Goal: Task Accomplishment & Management: Manage account settings

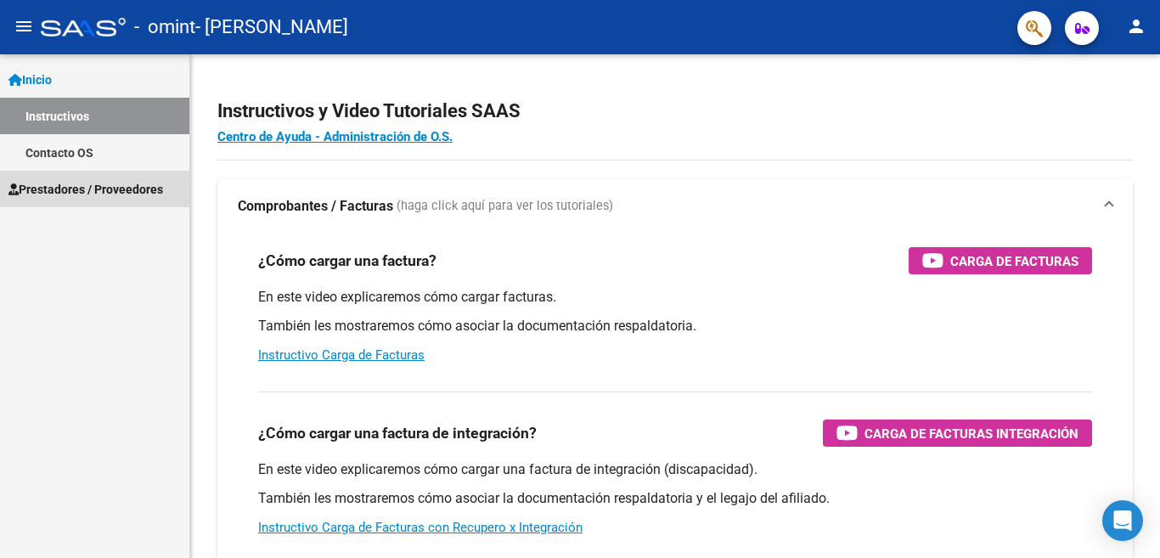
click at [86, 193] on span "Prestadores / Proveedores" at bounding box center [85, 189] width 155 height 19
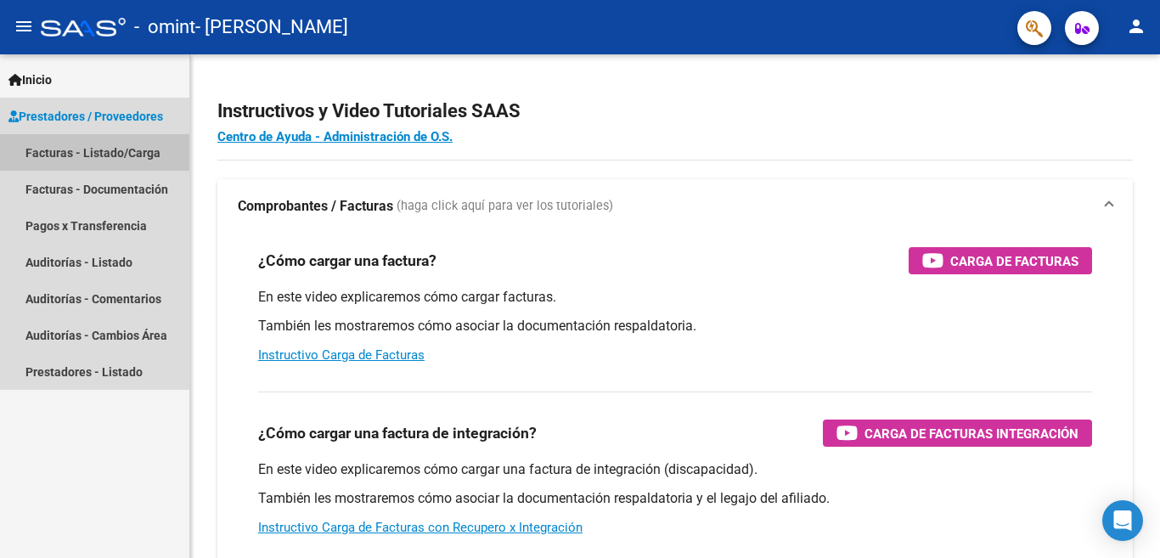
click at [119, 150] on link "Facturas - Listado/Carga" at bounding box center [94, 152] width 189 height 37
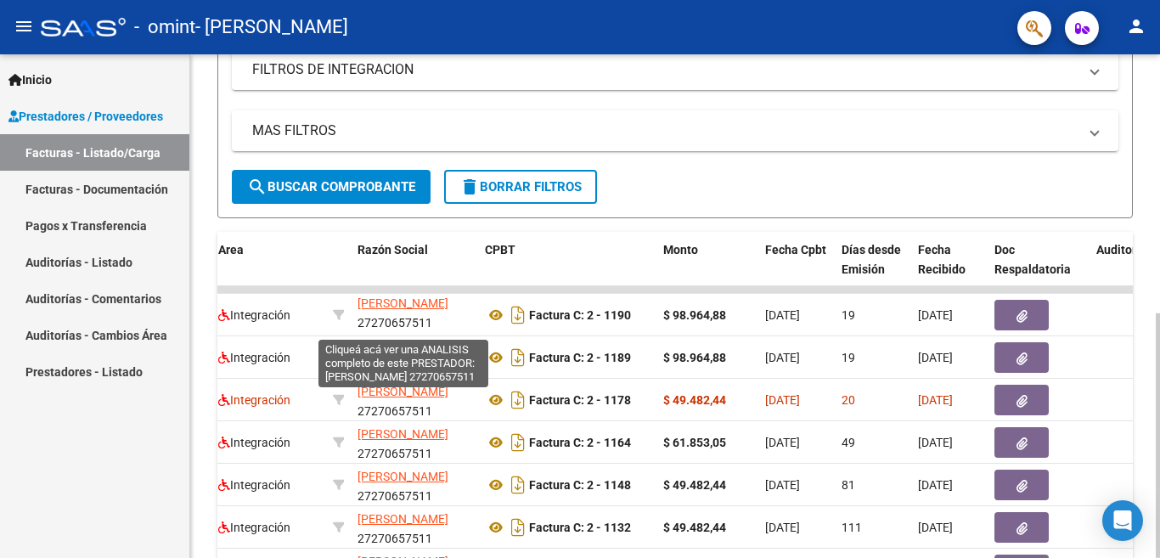
scroll to position [22, 0]
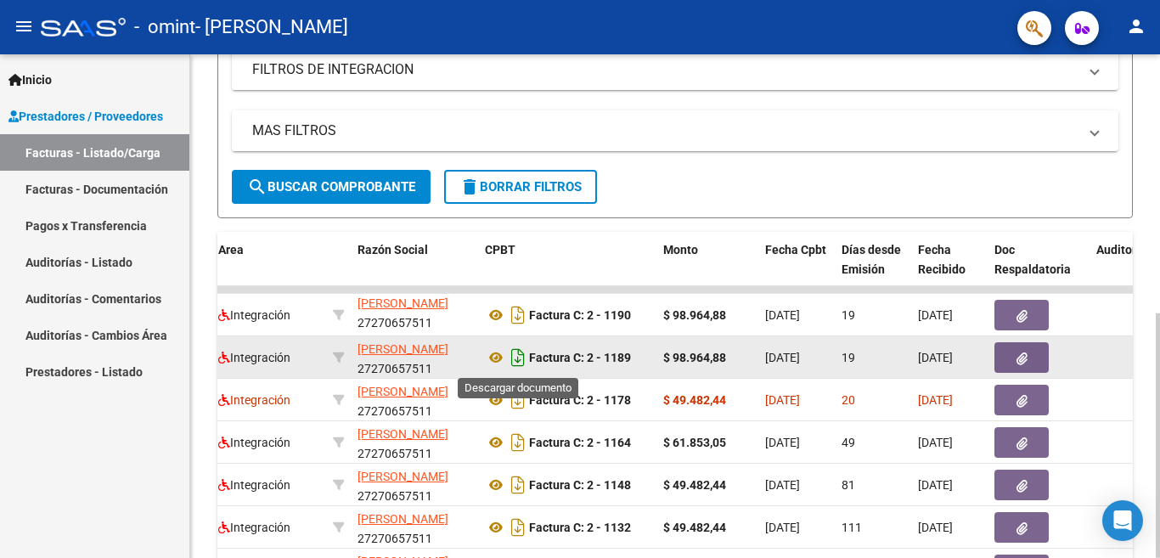
click at [519, 356] on icon "Descargar documento" at bounding box center [518, 357] width 22 height 27
click at [1033, 356] on button "button" at bounding box center [1021, 357] width 54 height 31
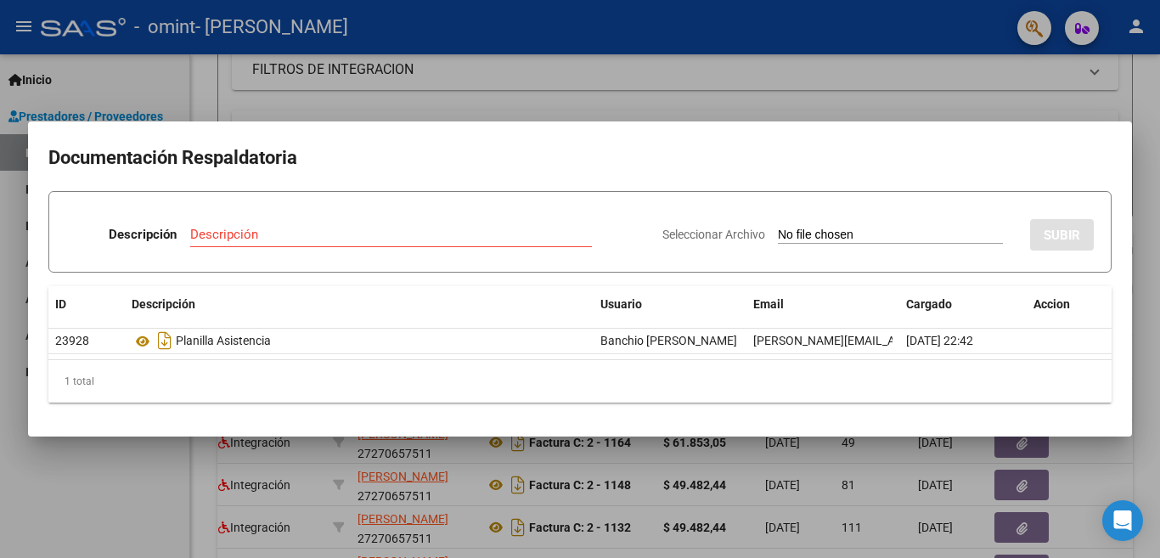
click at [1100, 456] on div at bounding box center [580, 279] width 1160 height 558
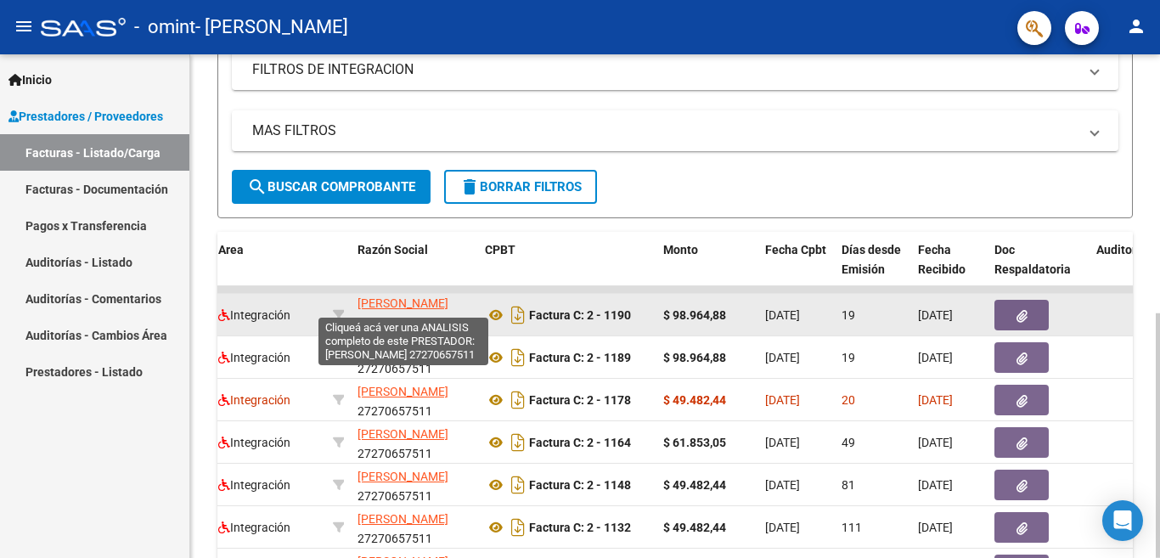
click at [403, 304] on span "[PERSON_NAME]" at bounding box center [402, 303] width 91 height 14
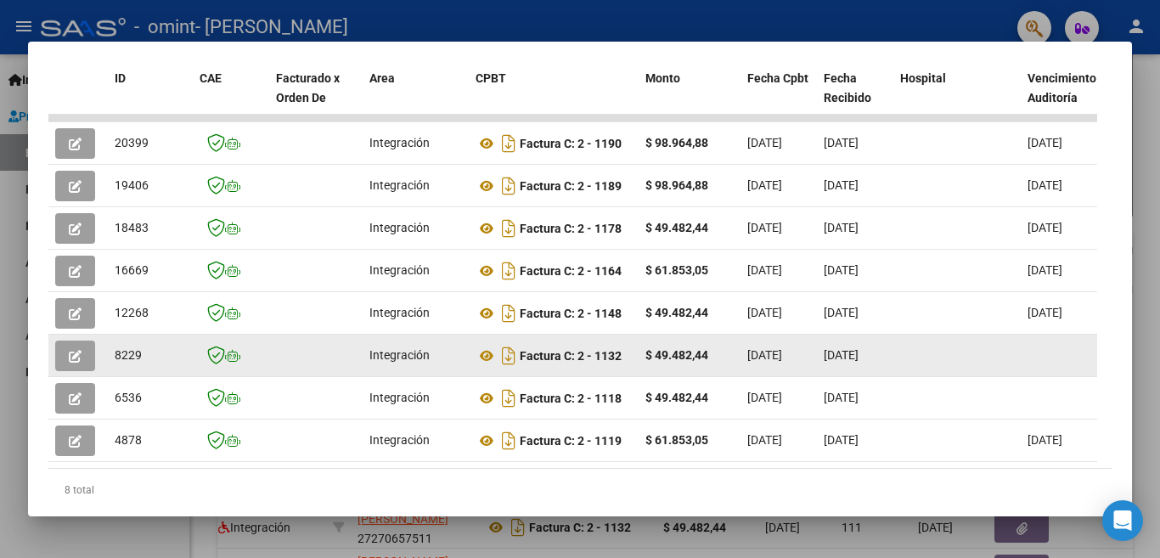
scroll to position [425, 0]
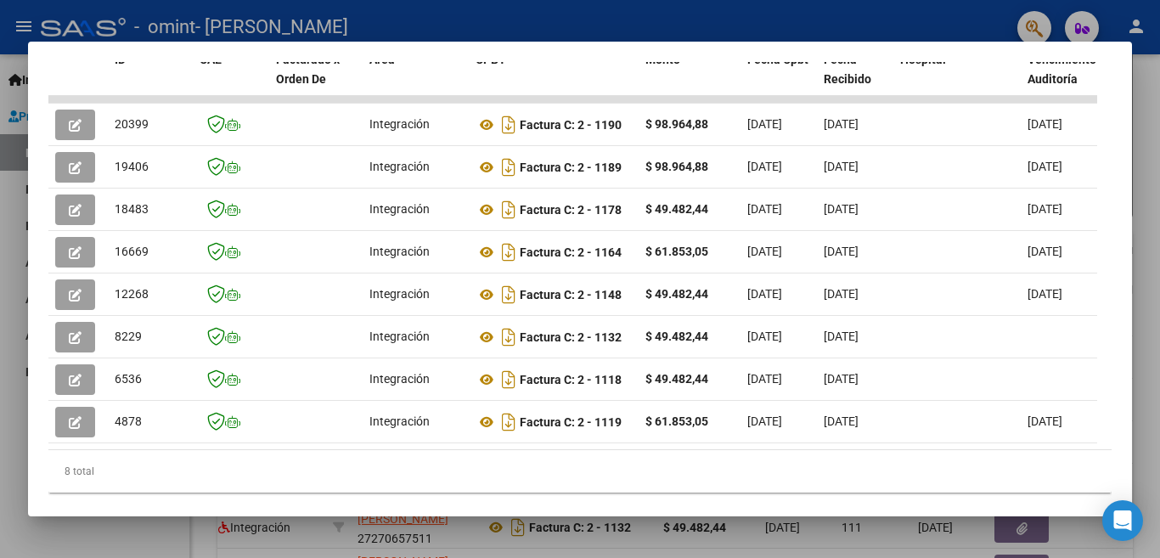
click at [1145, 238] on div at bounding box center [580, 279] width 1160 height 558
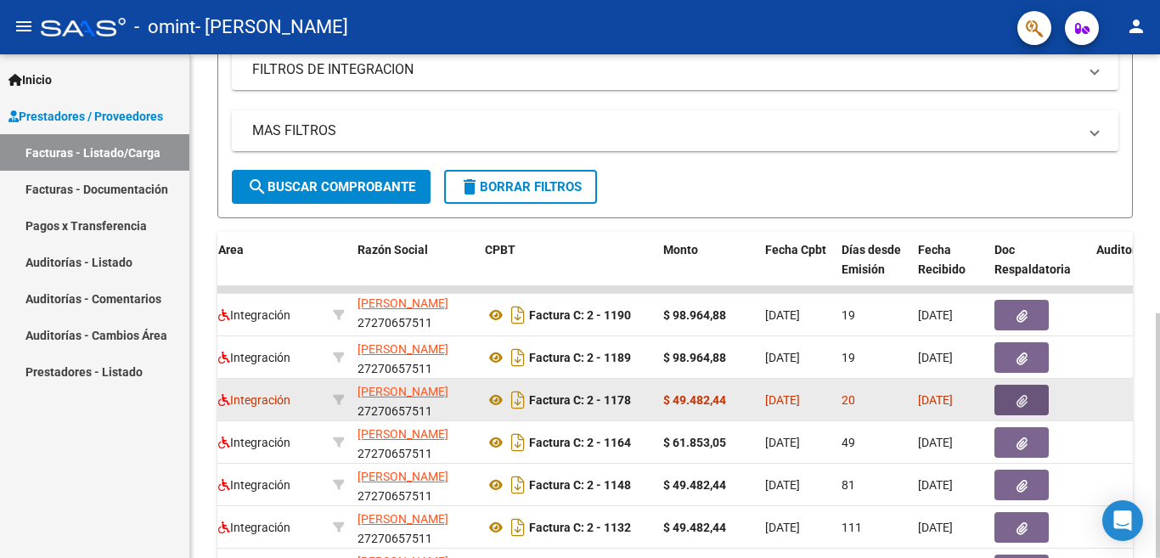
click at [1028, 394] on button "button" at bounding box center [1021, 400] width 54 height 31
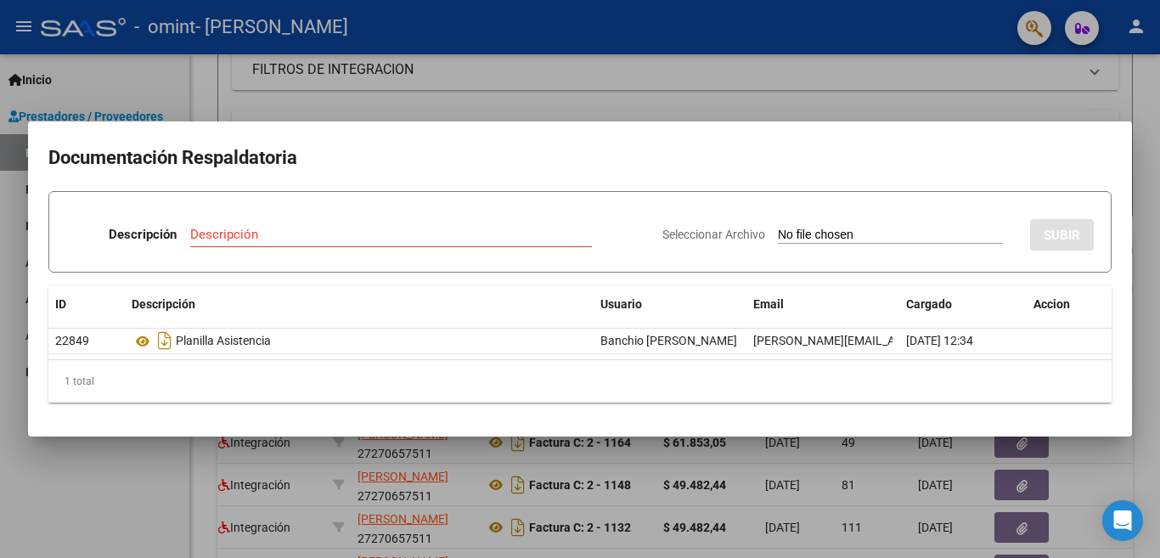
click at [1138, 444] on div at bounding box center [580, 279] width 1160 height 558
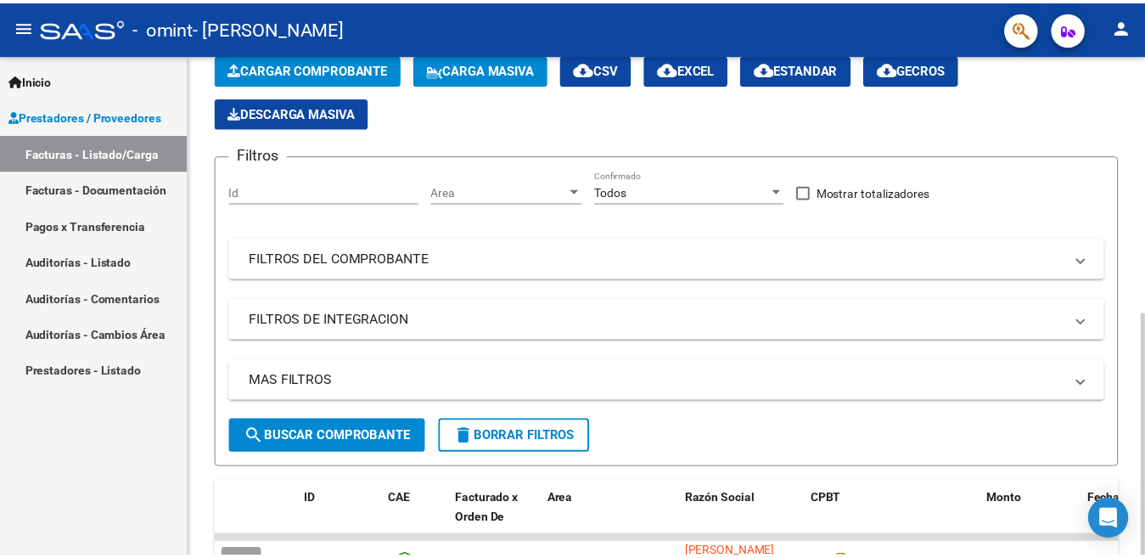
scroll to position [0, 0]
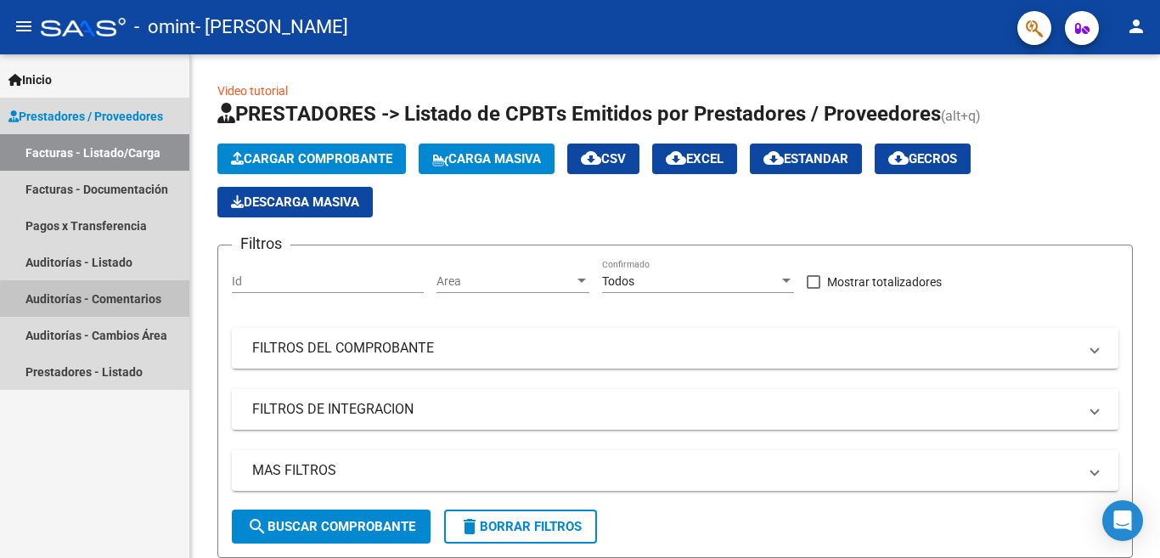
click at [98, 301] on link "Auditorías - Comentarios" at bounding box center [94, 298] width 189 height 37
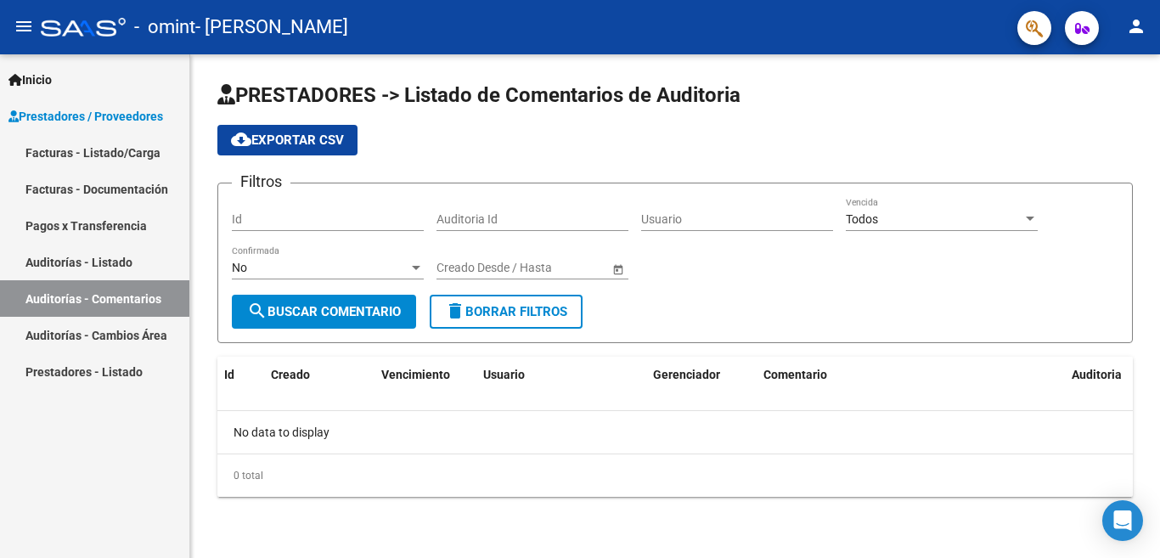
click at [1127, 23] on mat-icon "person" at bounding box center [1136, 26] width 20 height 20
click at [1118, 75] on button "person Mi Perfil" at bounding box center [1102, 71] width 104 height 41
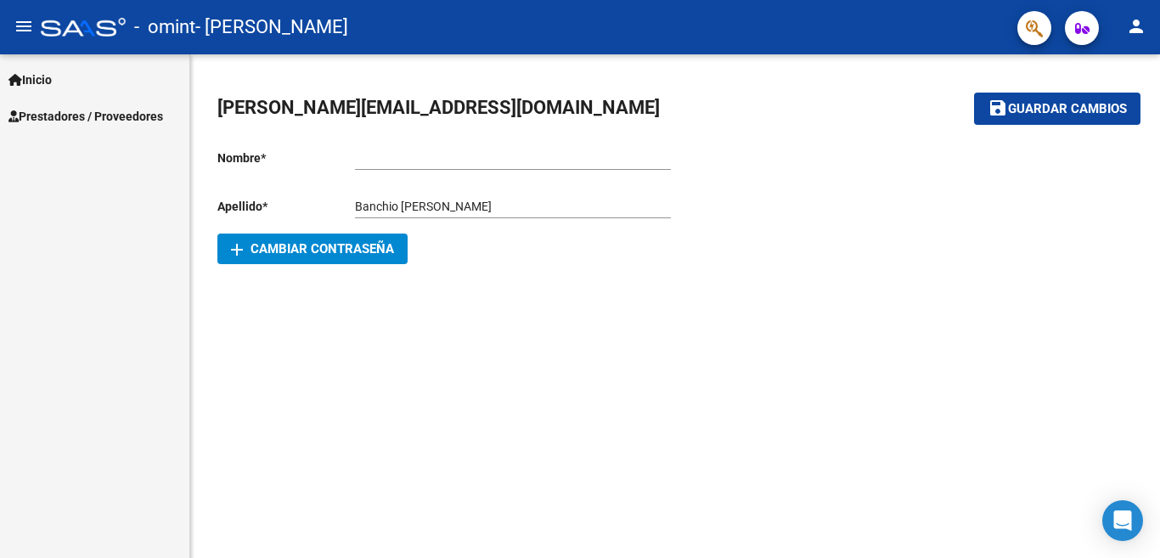
click at [52, 84] on span "Inicio" at bounding box center [29, 79] width 43 height 19
click at [118, 194] on span "Prestadores / Proveedores" at bounding box center [85, 189] width 155 height 19
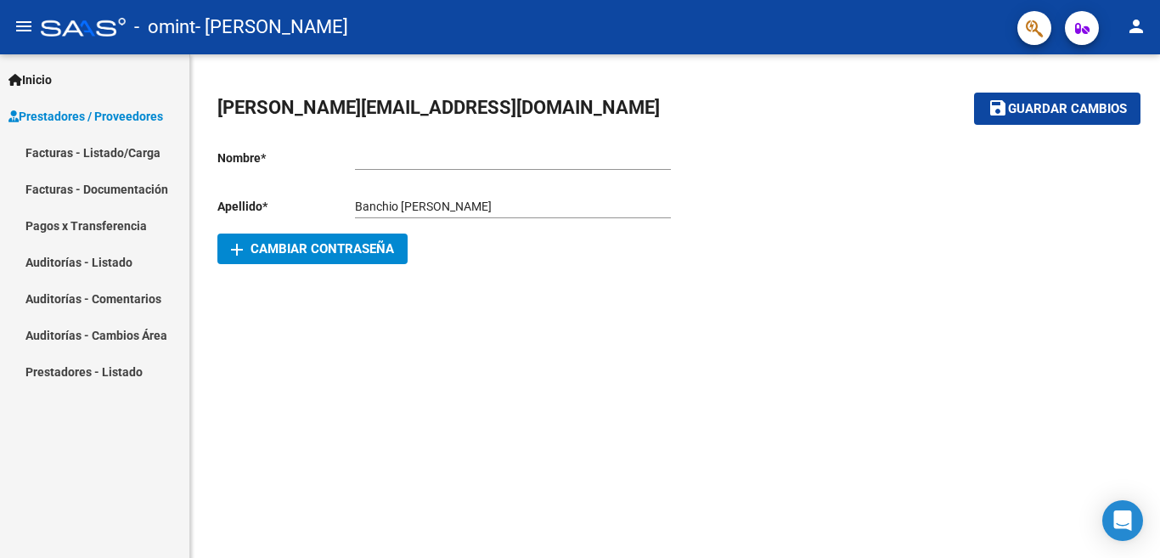
click at [122, 299] on link "Auditorías - Comentarios" at bounding box center [94, 298] width 189 height 37
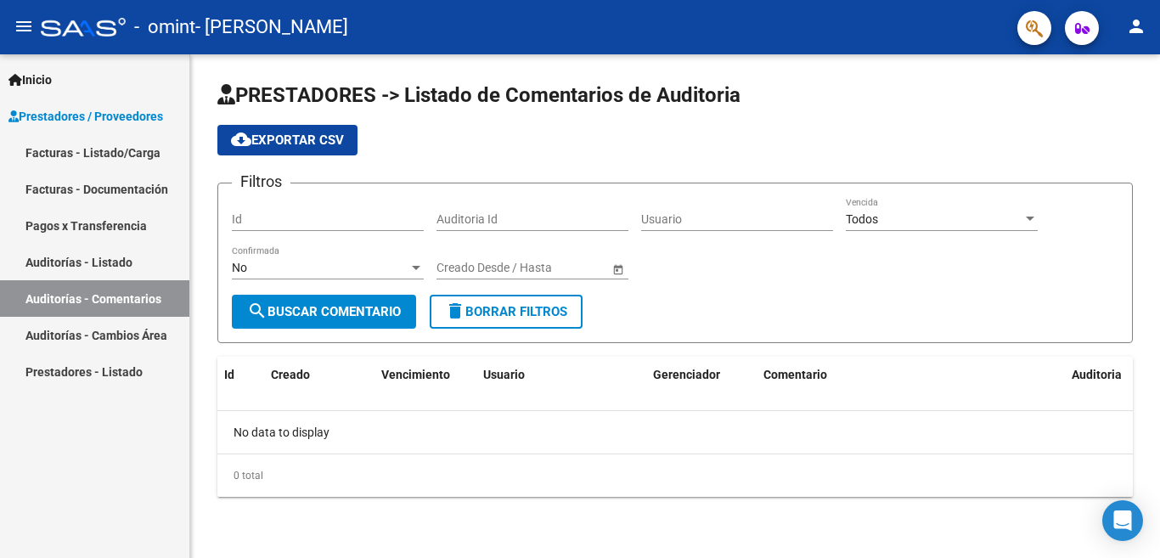
click at [1139, 26] on mat-icon "person" at bounding box center [1136, 26] width 20 height 20
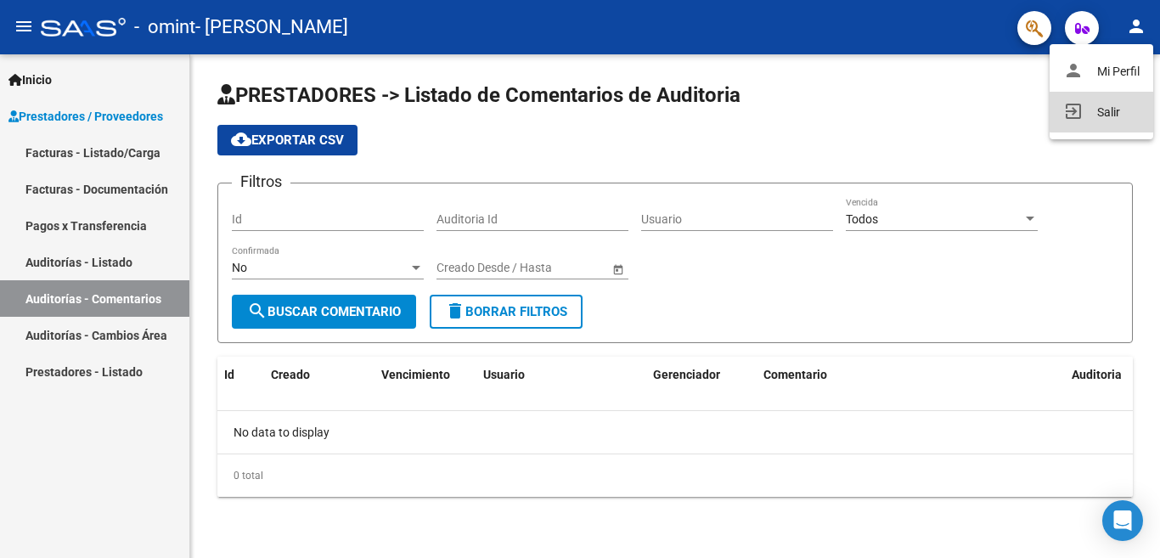
click at [1105, 107] on button "exit_to_app Salir" at bounding box center [1102, 112] width 104 height 41
